Goal: Task Accomplishment & Management: Manage account settings

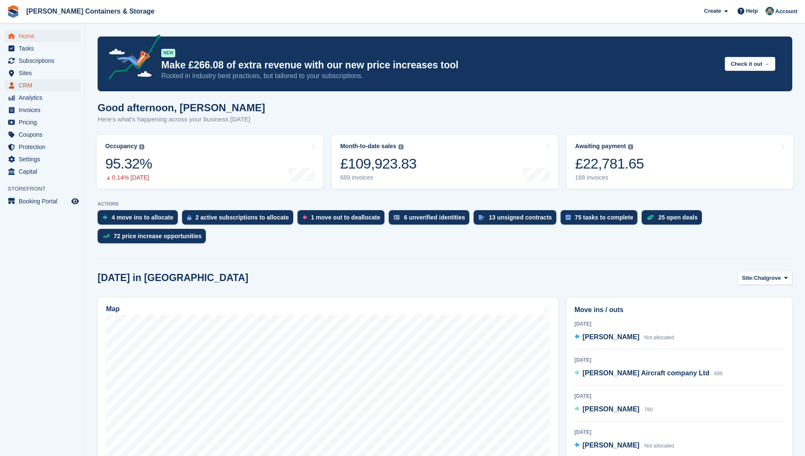
click at [30, 84] on span "CRM" at bounding box center [44, 85] width 51 height 12
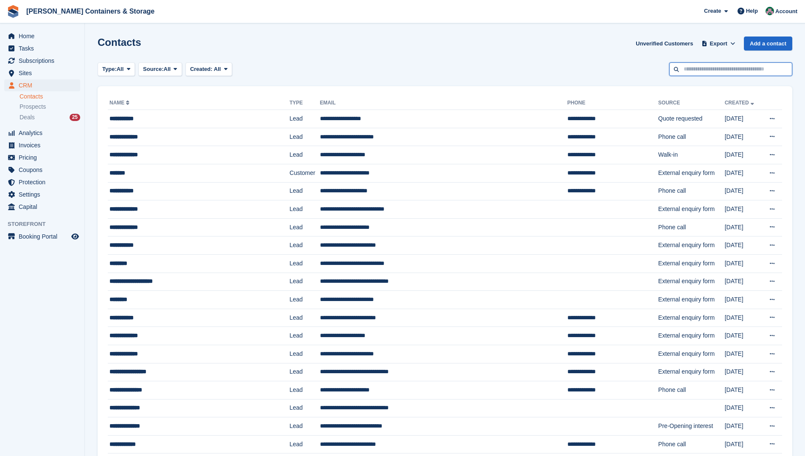
click at [704, 73] on input "text" at bounding box center [730, 69] width 123 height 14
type input "****"
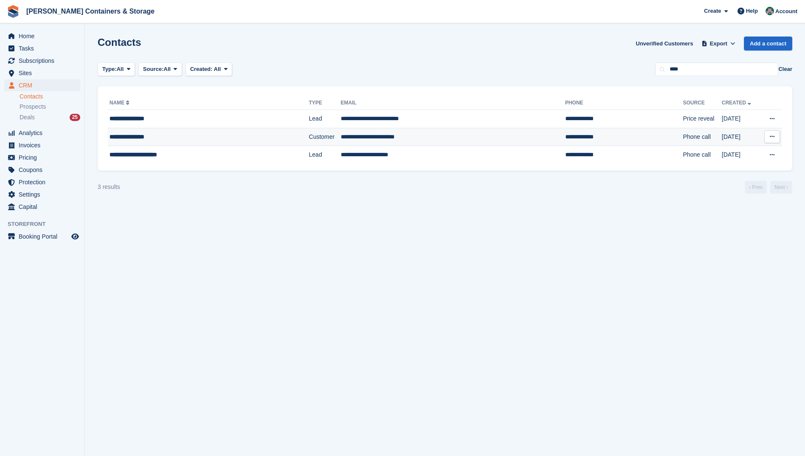
click at [353, 136] on td "**********" at bounding box center [453, 137] width 224 height 18
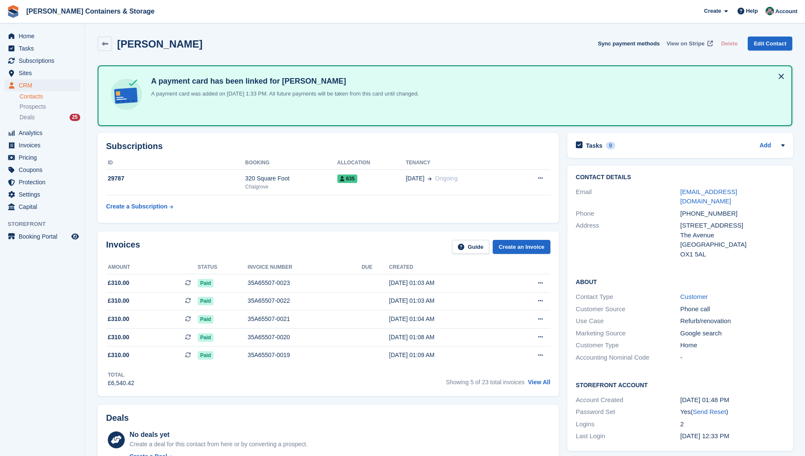
click at [690, 44] on span "View on Stripe" at bounding box center [685, 43] width 38 height 8
click at [31, 81] on span "CRM" at bounding box center [44, 85] width 51 height 12
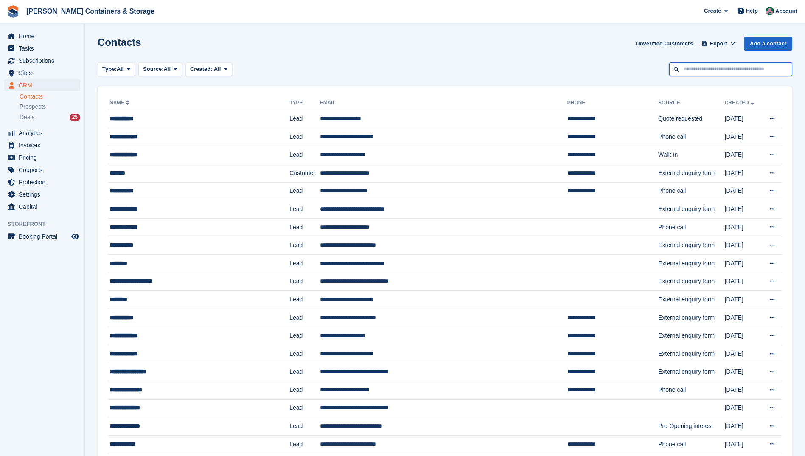
click at [755, 72] on input "text" at bounding box center [730, 69] width 123 height 14
type input "****"
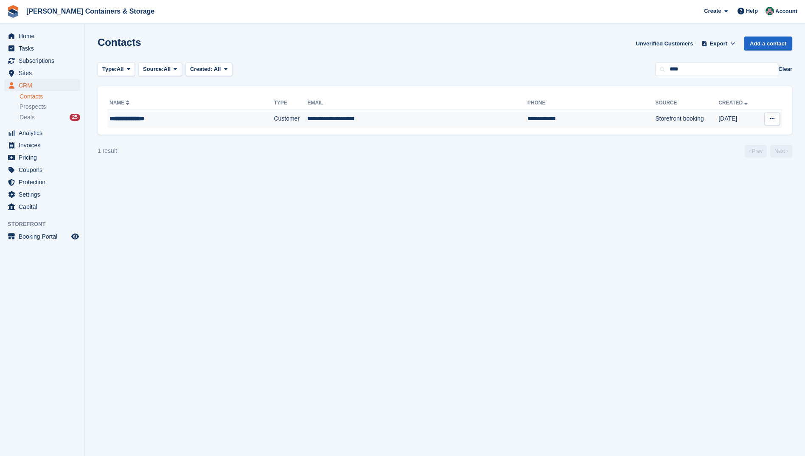
click at [307, 122] on td "**********" at bounding box center [417, 119] width 220 height 18
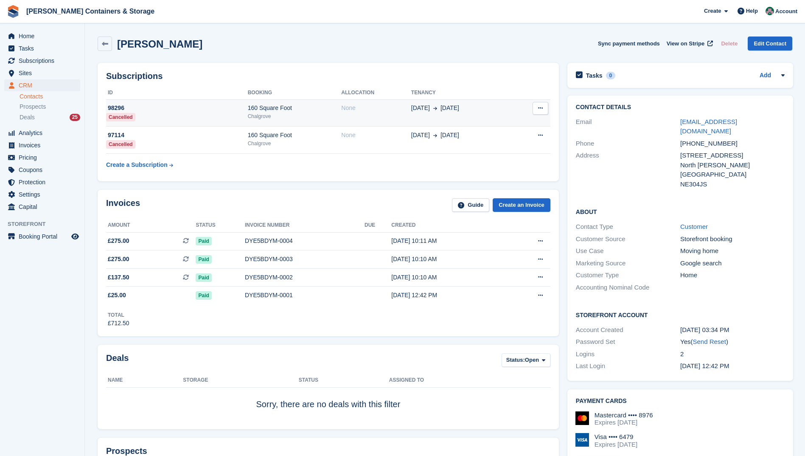
click at [324, 112] on div "160 Square Foot" at bounding box center [295, 108] width 94 height 9
click at [27, 29] on div "Home Tasks Subscriptions Subscriptions Subscriptions Contracts Price increases …" at bounding box center [42, 120] width 84 height 186
click at [28, 117] on span "Deals" at bounding box center [27, 117] width 15 height 8
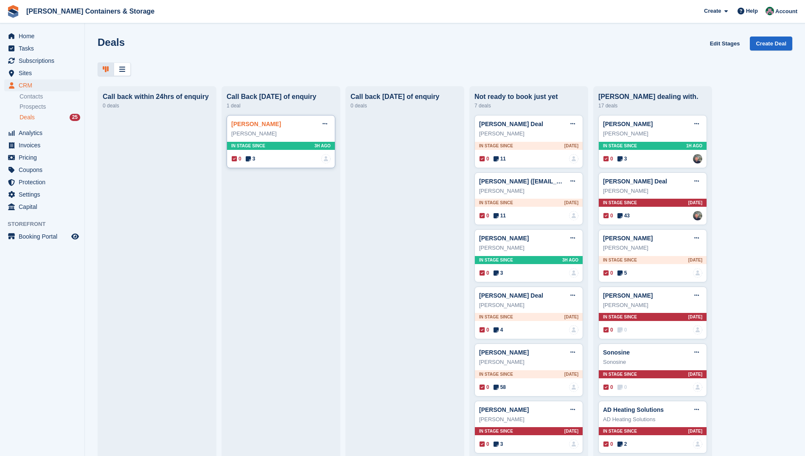
click at [259, 125] on link "Debbie Kaplan" at bounding box center [256, 123] width 50 height 7
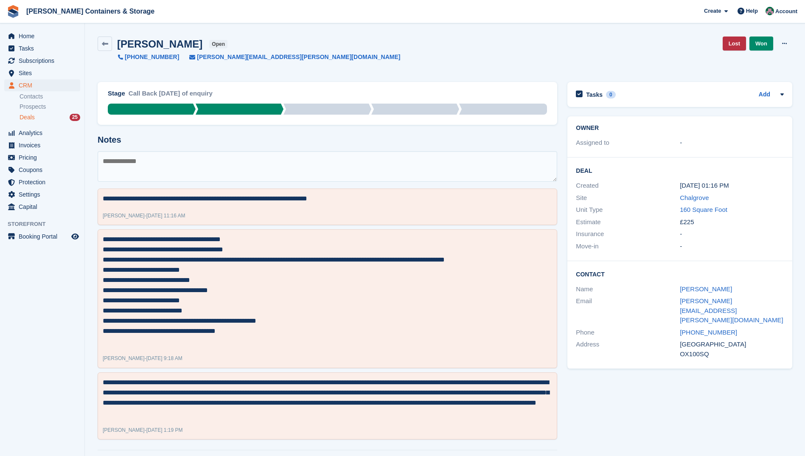
click at [32, 117] on span "Deals" at bounding box center [27, 117] width 15 height 8
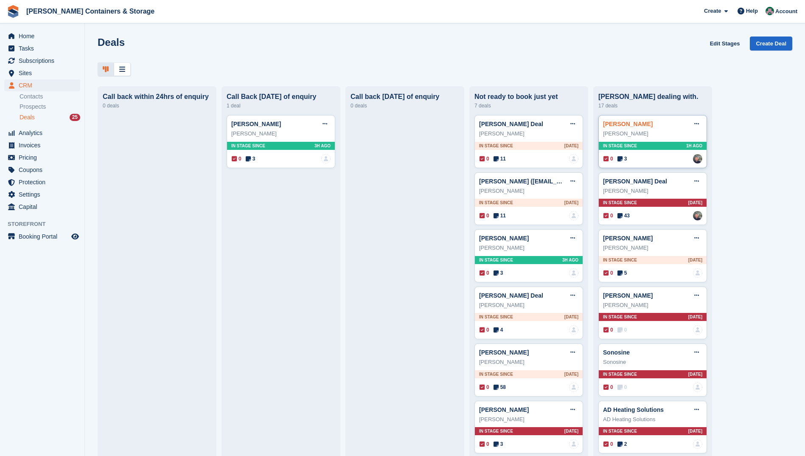
click at [628, 126] on link "Nick Clarke" at bounding box center [628, 123] width 50 height 7
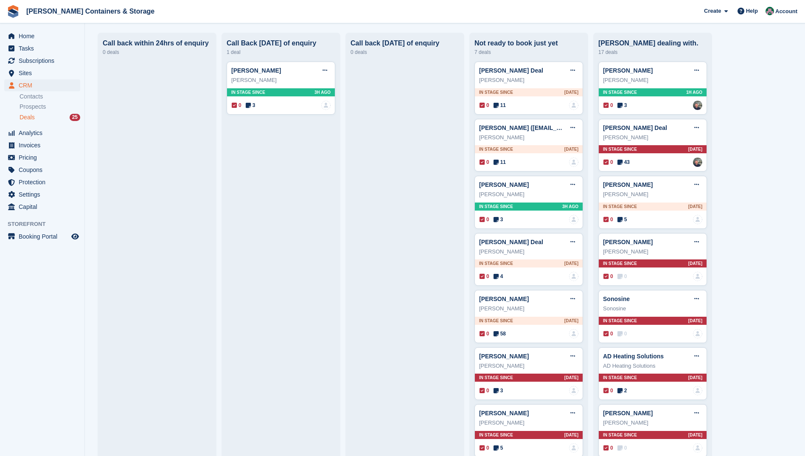
scroll to position [57, 0]
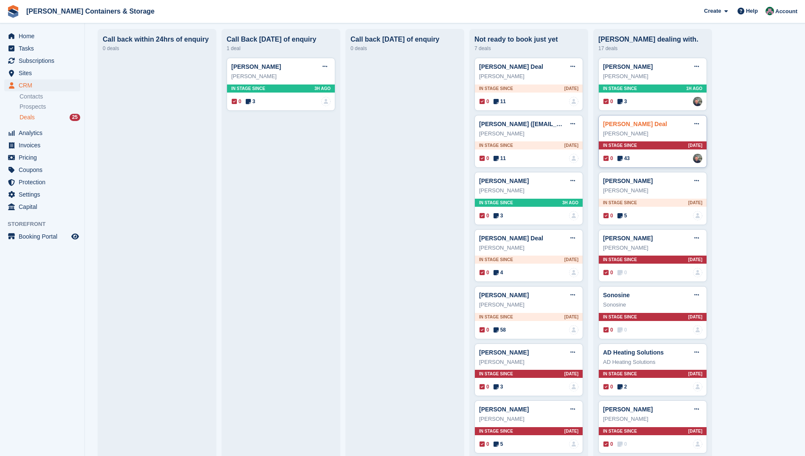
click at [638, 125] on link "Albert Njuguna Deal" at bounding box center [635, 123] width 64 height 7
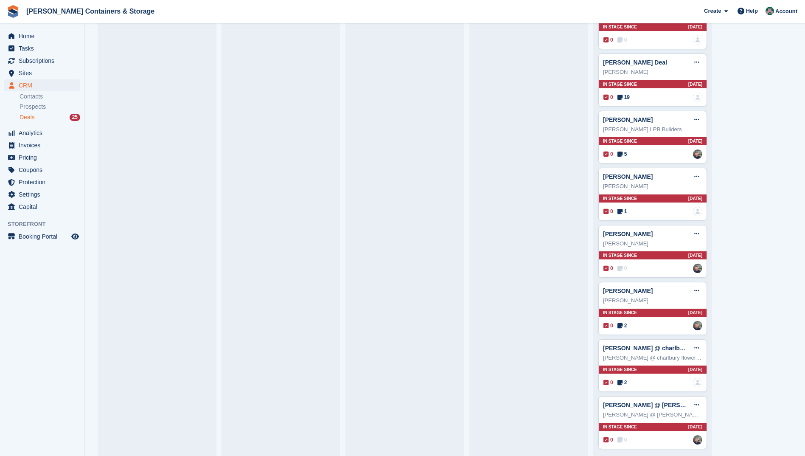
scroll to position [638, 0]
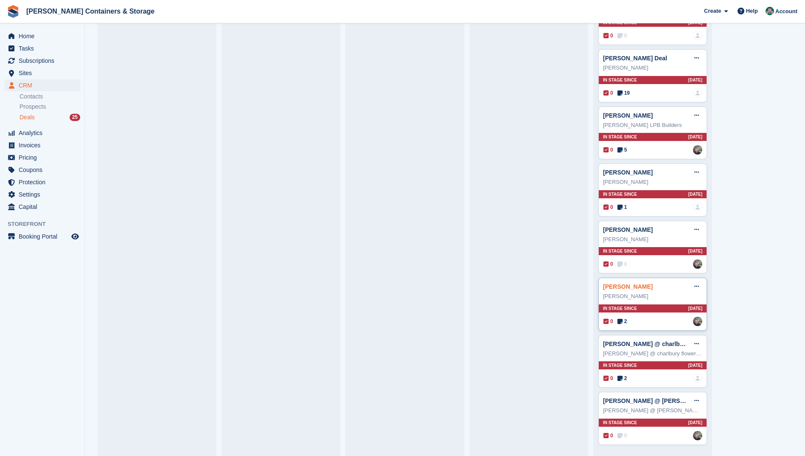
drag, startPoint x: 617, startPoint y: 287, endPoint x: 722, endPoint y: 286, distance: 105.6
click at [617, 287] on link "Flynn James" at bounding box center [628, 286] width 50 height 7
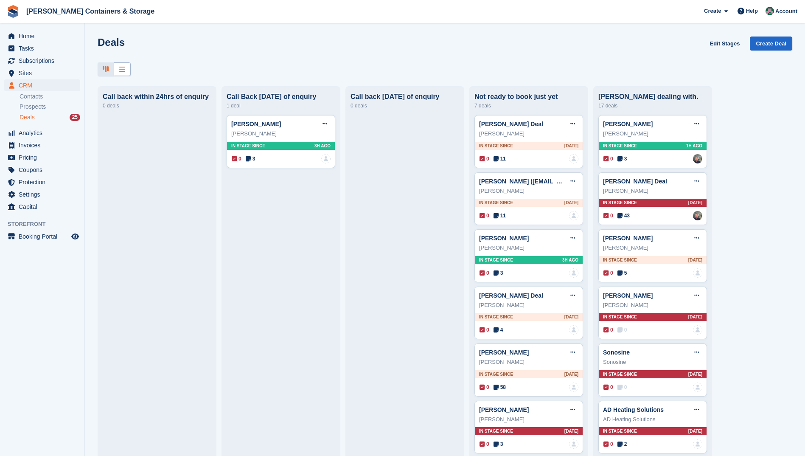
click at [126, 70] on div at bounding box center [122, 69] width 17 height 14
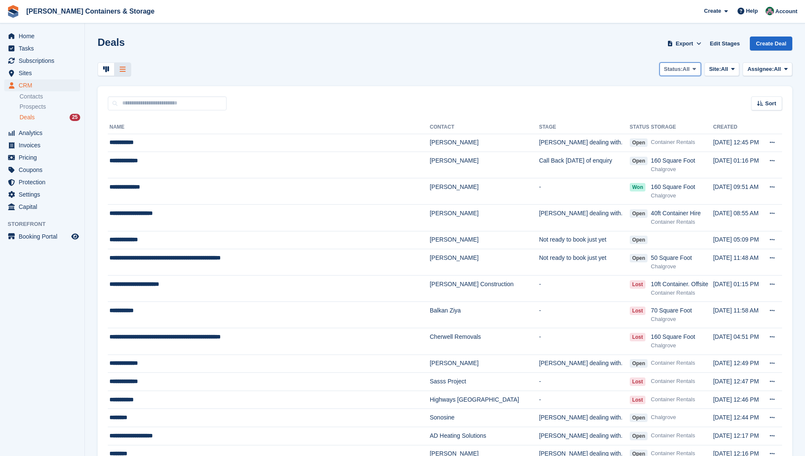
click at [672, 68] on span "Status:" at bounding box center [673, 69] width 19 height 8
click at [635, 119] on link "Won" at bounding box center [660, 119] width 74 height 15
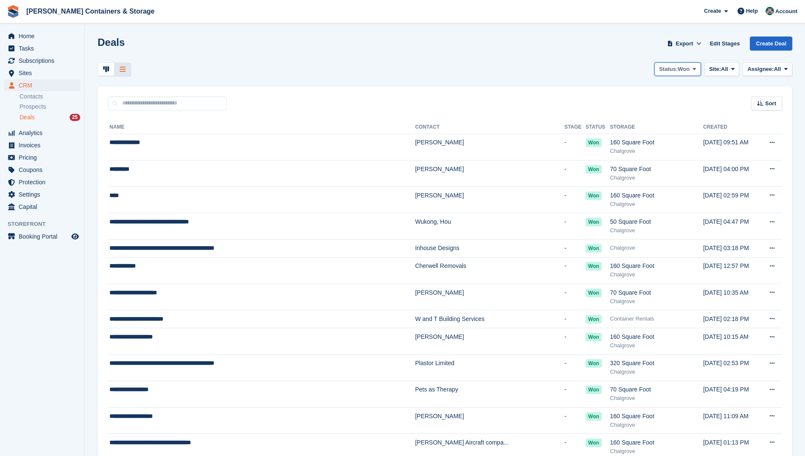
click at [684, 70] on span "Won" at bounding box center [683, 69] width 12 height 8
click at [631, 136] on link "Lost" at bounding box center [660, 134] width 74 height 15
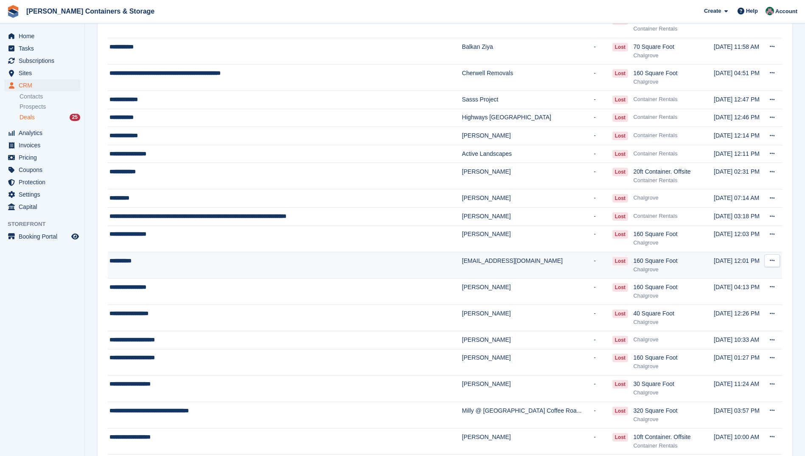
scroll to position [127, 0]
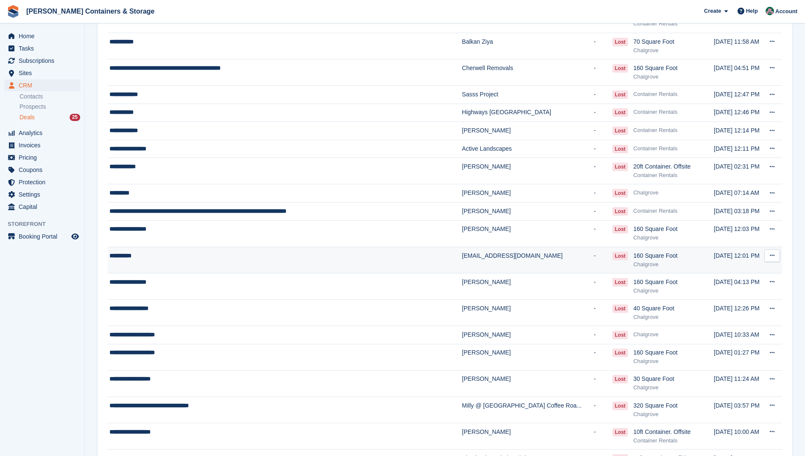
click at [166, 258] on div "**********" at bounding box center [273, 255] width 328 height 9
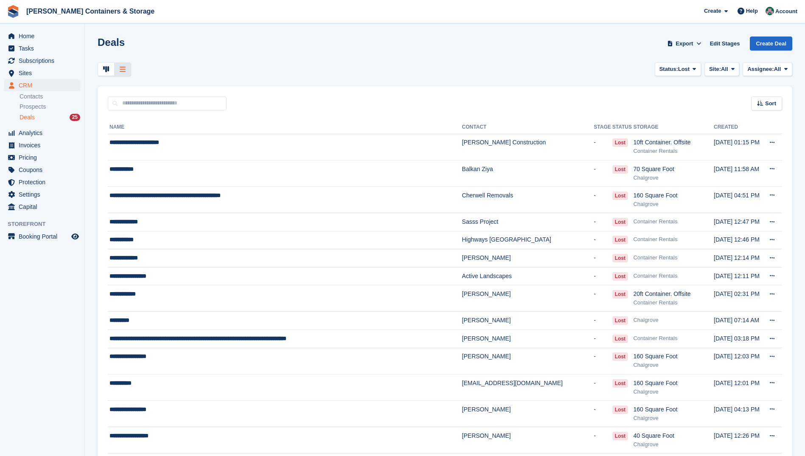
scroll to position [127, 0]
